Goal: Transaction & Acquisition: Purchase product/service

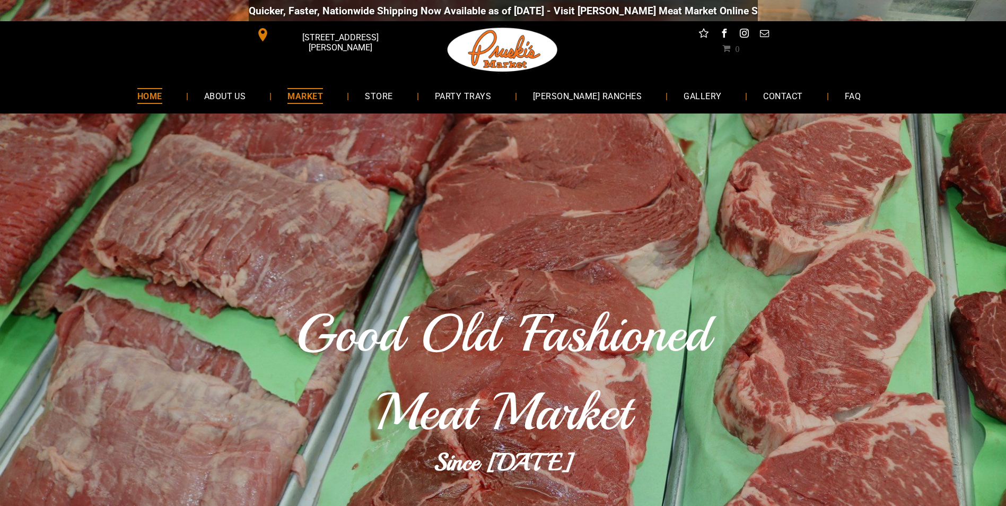
click at [316, 99] on span "MARKET" at bounding box center [306, 95] width 36 height 15
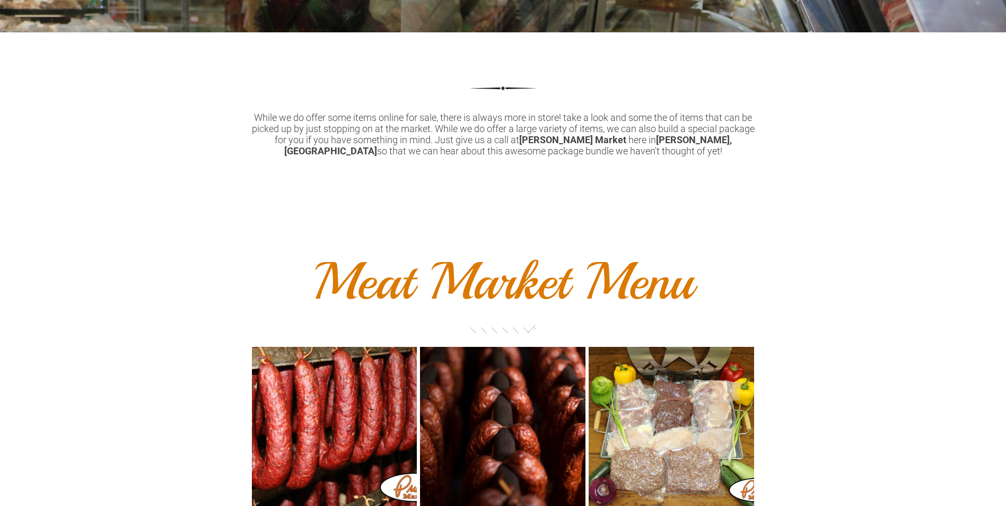
scroll to position [531, 0]
